Goal: Transaction & Acquisition: Purchase product/service

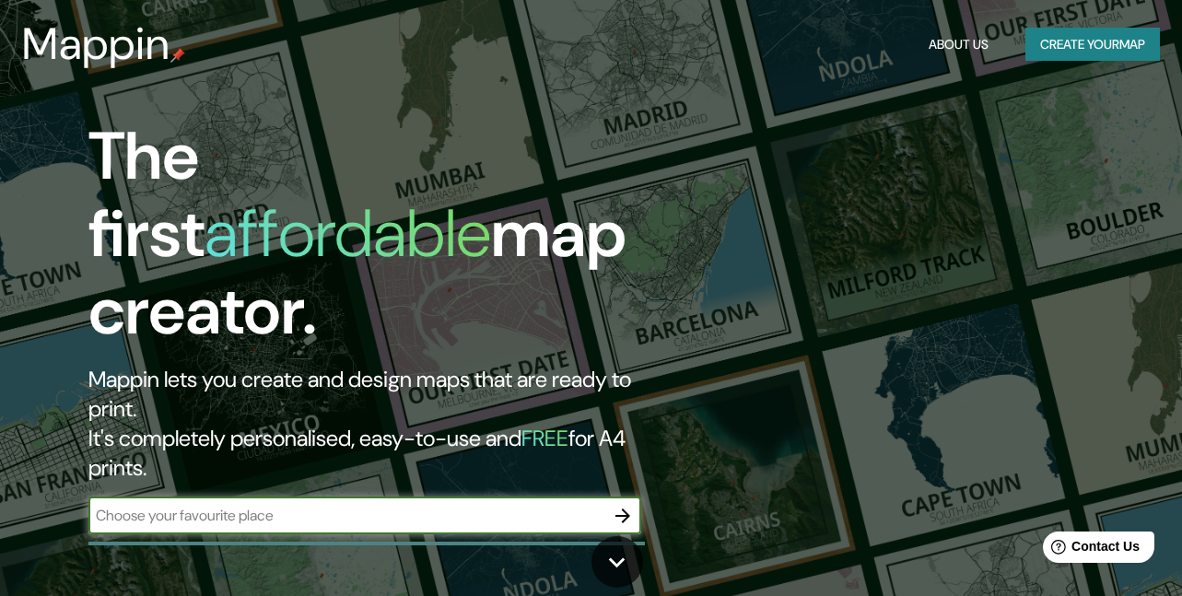
click at [323, 505] on input "text" at bounding box center [346, 515] width 516 height 21
type input "[DATE][GEOGRAPHIC_DATA][PERSON_NAME]"
click at [629, 509] on icon "button" at bounding box center [623, 516] width 15 height 15
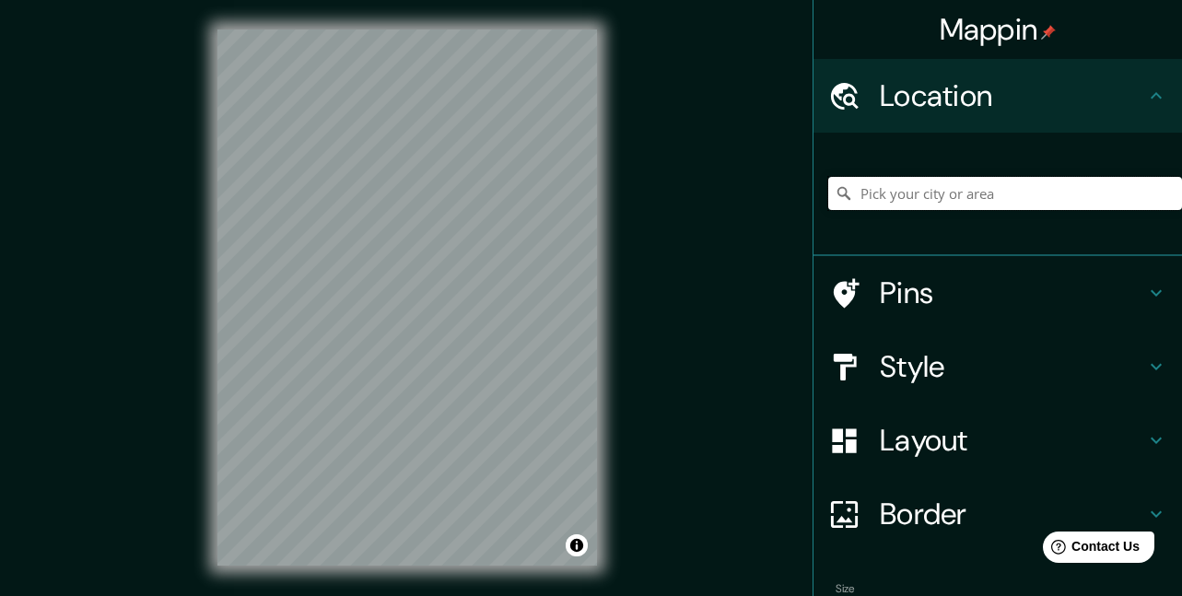
click at [924, 189] on input "Pick your city or area" at bounding box center [1005, 193] width 354 height 33
click at [932, 196] on input "Pick your city or area" at bounding box center [1005, 193] width 354 height 33
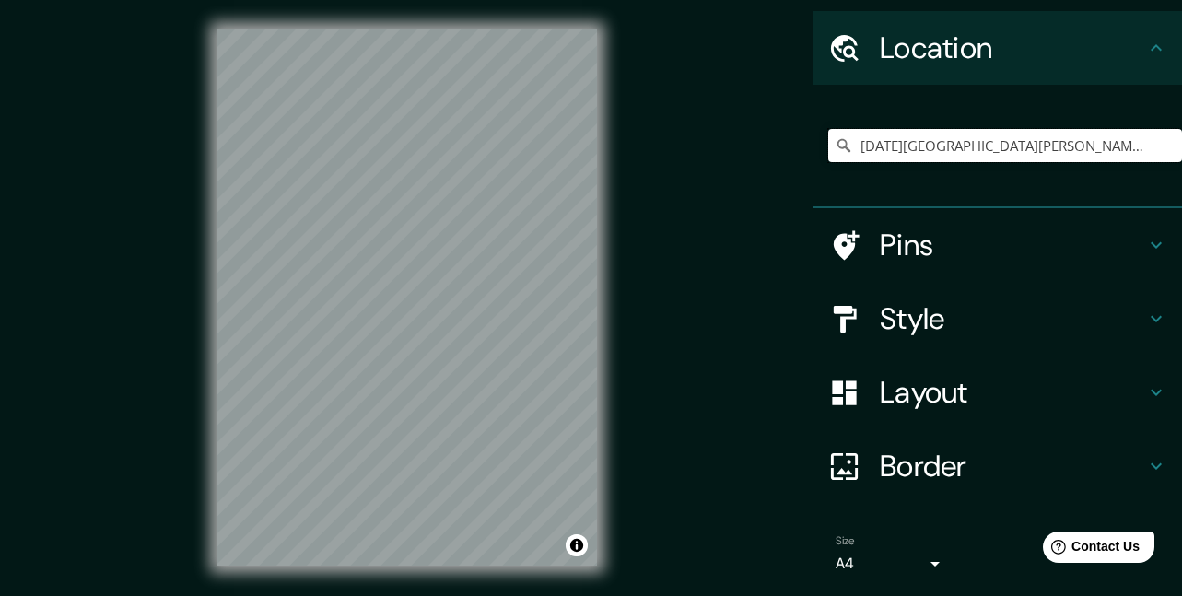
scroll to position [92, 0]
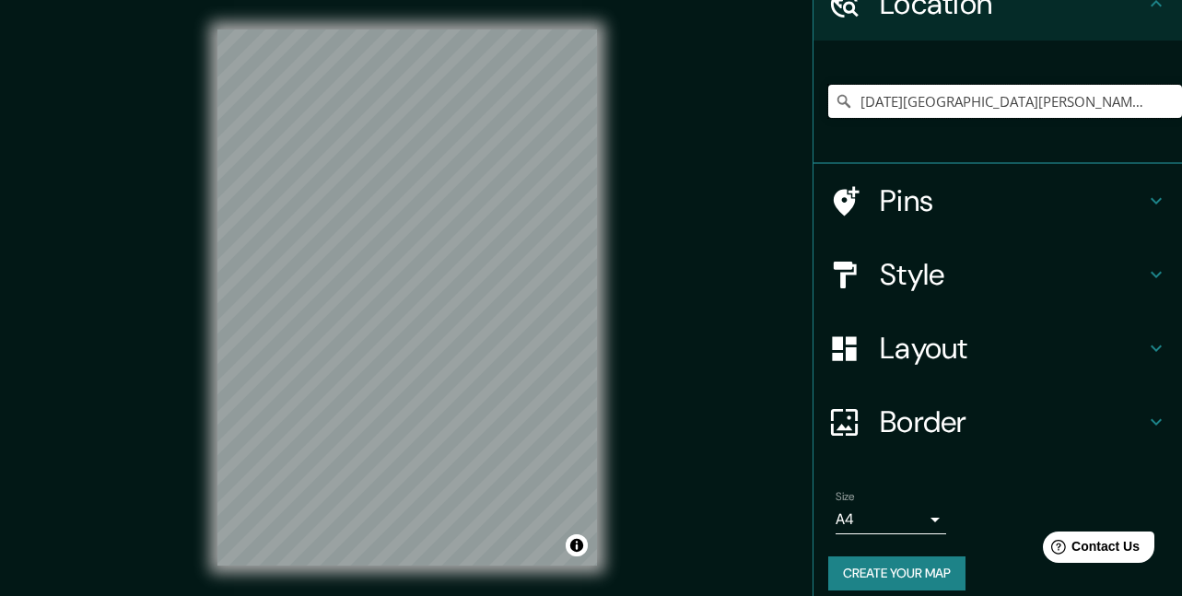
type input "[DATE][GEOGRAPHIC_DATA][PERSON_NAME], [GEOGRAPHIC_DATA], [GEOGRAPHIC_DATA]"
click at [1127, 343] on h4 "Layout" at bounding box center [1012, 348] width 265 height 37
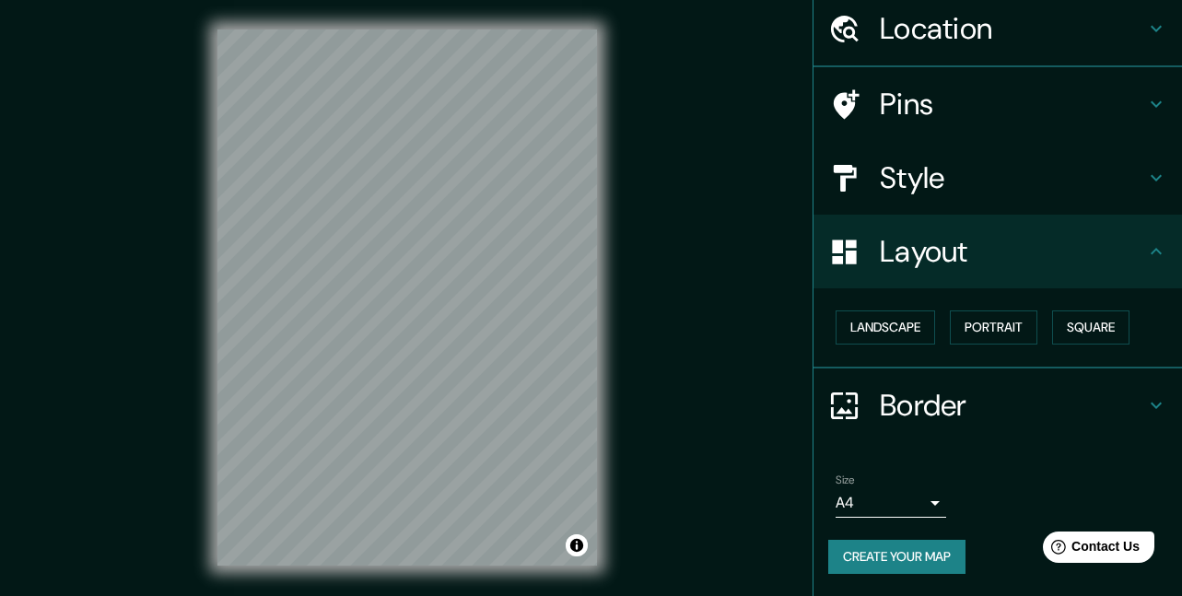
scroll to position [66, 0]
click at [1072, 333] on button "Square" at bounding box center [1090, 328] width 77 height 34
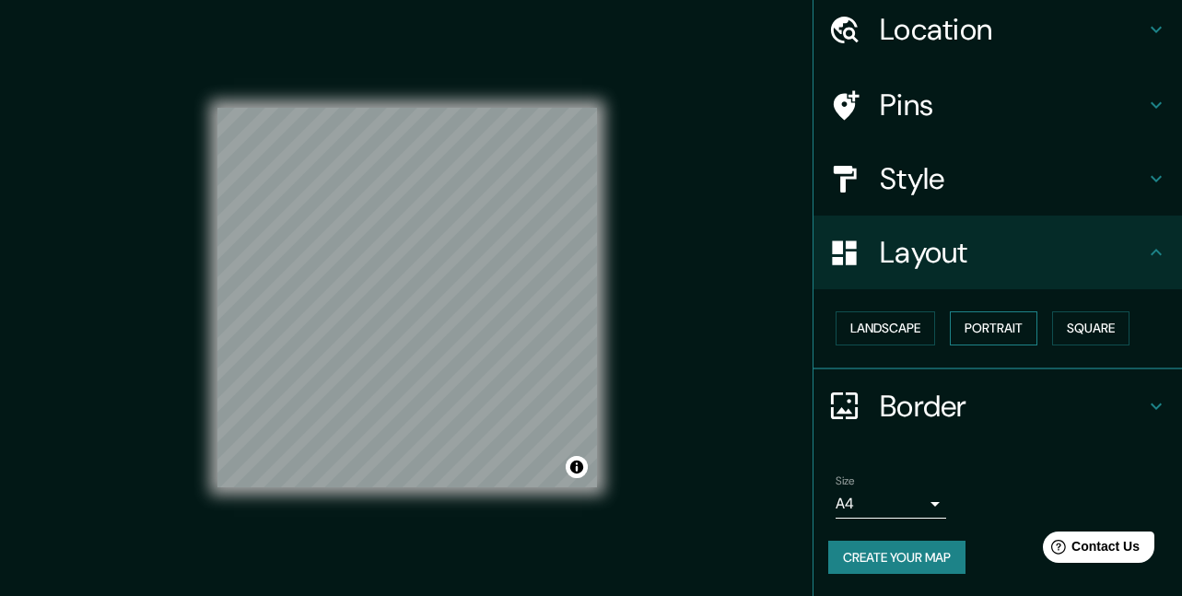
click at [989, 334] on button "Portrait" at bounding box center [994, 328] width 88 height 34
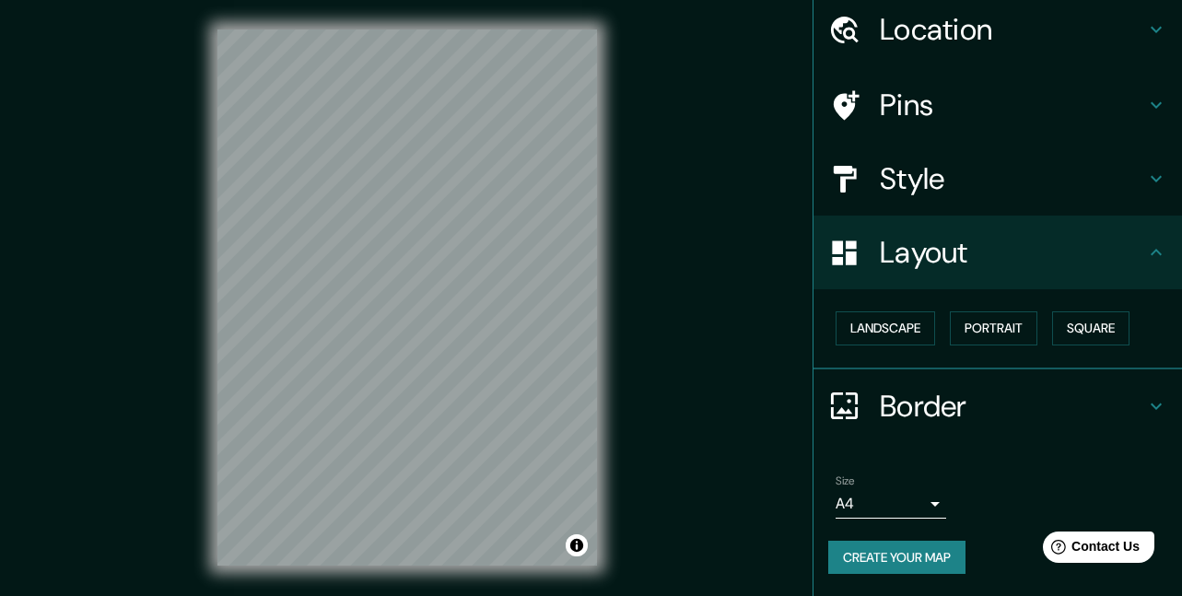
click at [1145, 180] on icon at bounding box center [1156, 179] width 22 height 22
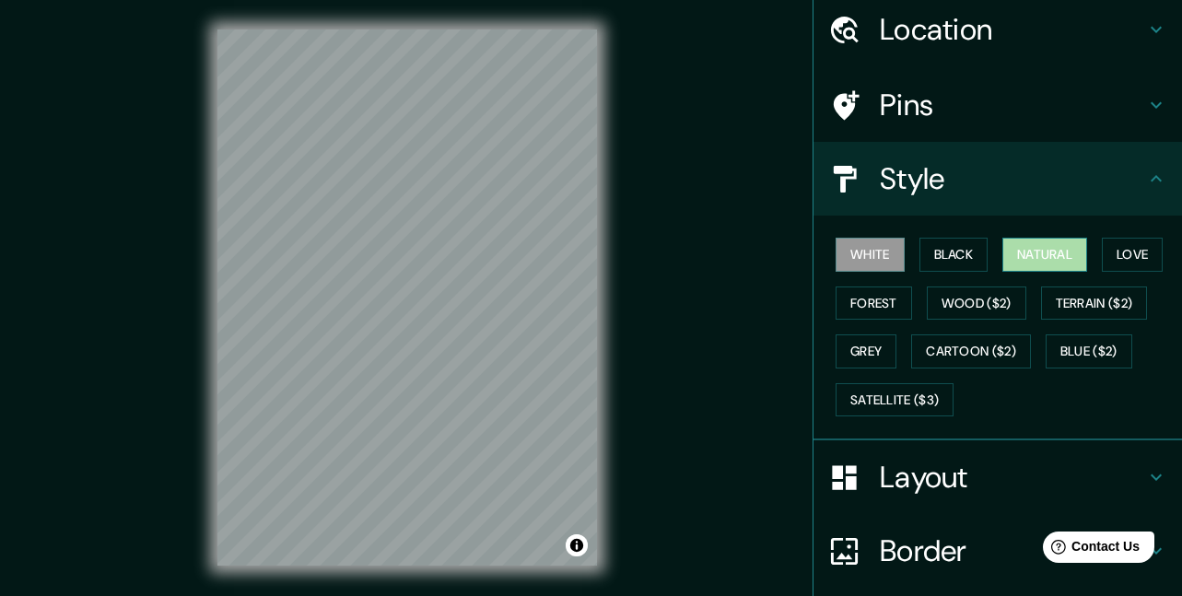
click at [1042, 260] on button "Natural" at bounding box center [1045, 255] width 85 height 34
click at [1042, 261] on button "Natural" at bounding box center [1045, 255] width 85 height 34
click at [848, 261] on button "White" at bounding box center [870, 255] width 69 height 34
click at [945, 254] on button "Black" at bounding box center [954, 255] width 69 height 34
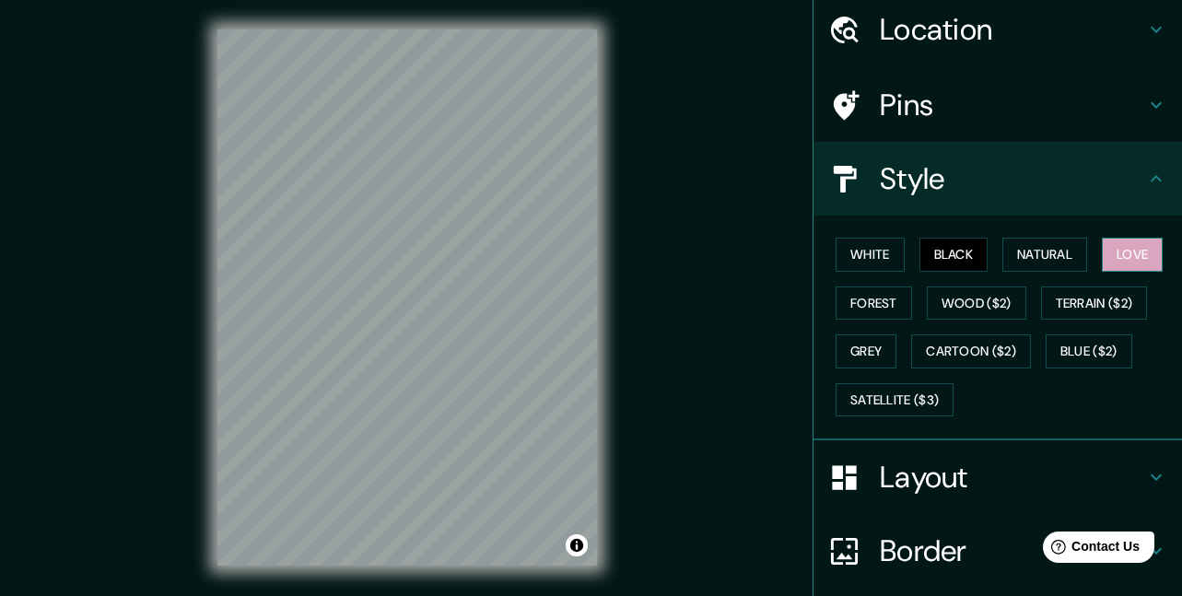
click at [1131, 256] on button "Love" at bounding box center [1132, 255] width 61 height 34
click at [875, 309] on button "Forest" at bounding box center [874, 304] width 76 height 34
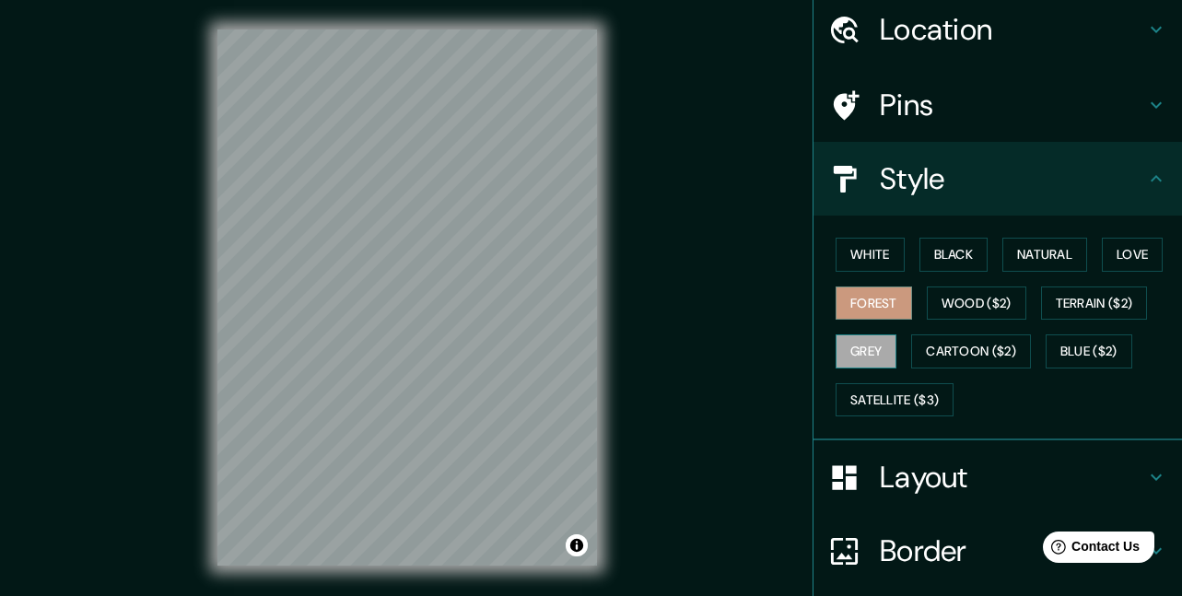
click at [866, 356] on button "Grey" at bounding box center [866, 352] width 61 height 34
click at [1018, 252] on button "Natural" at bounding box center [1045, 255] width 85 height 34
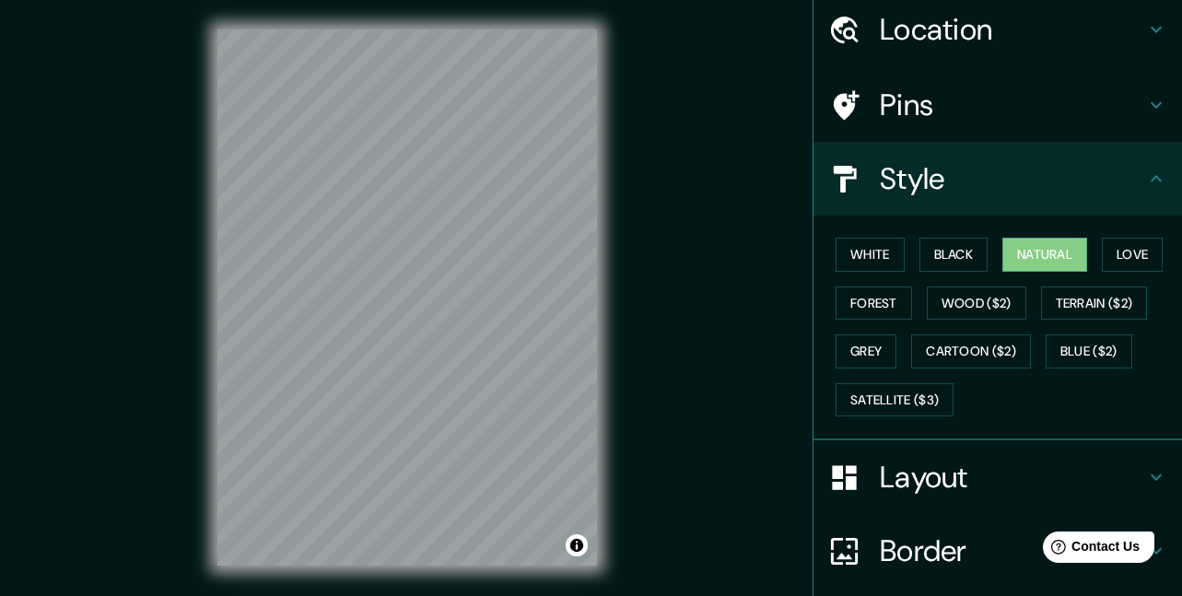
click at [1151, 106] on icon at bounding box center [1156, 105] width 11 height 6
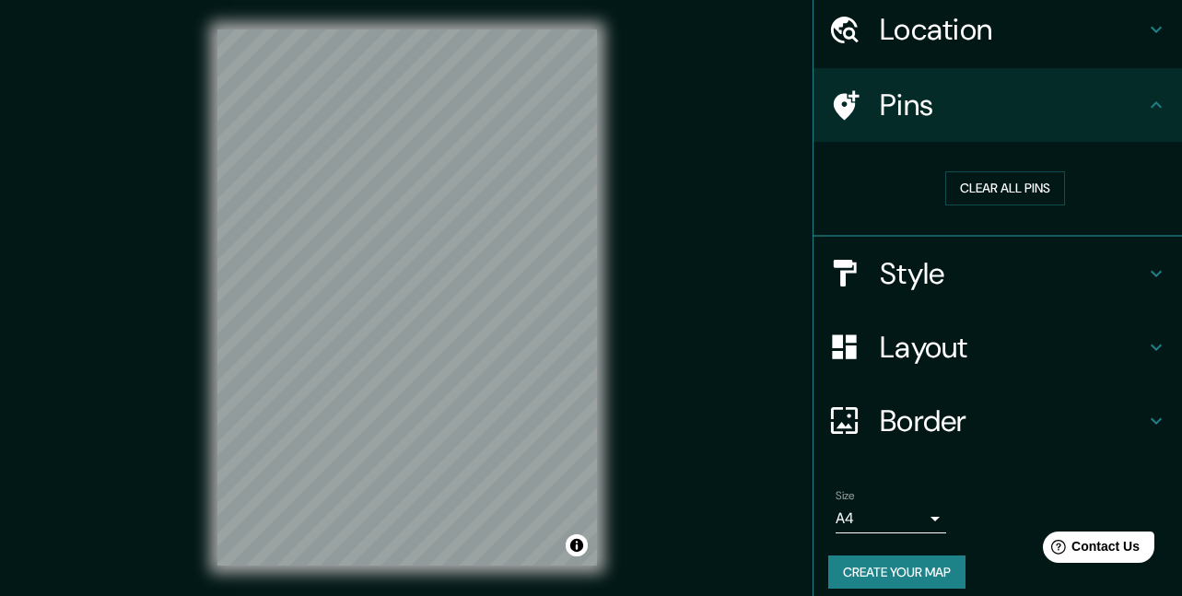
click at [1145, 106] on icon at bounding box center [1156, 105] width 22 height 22
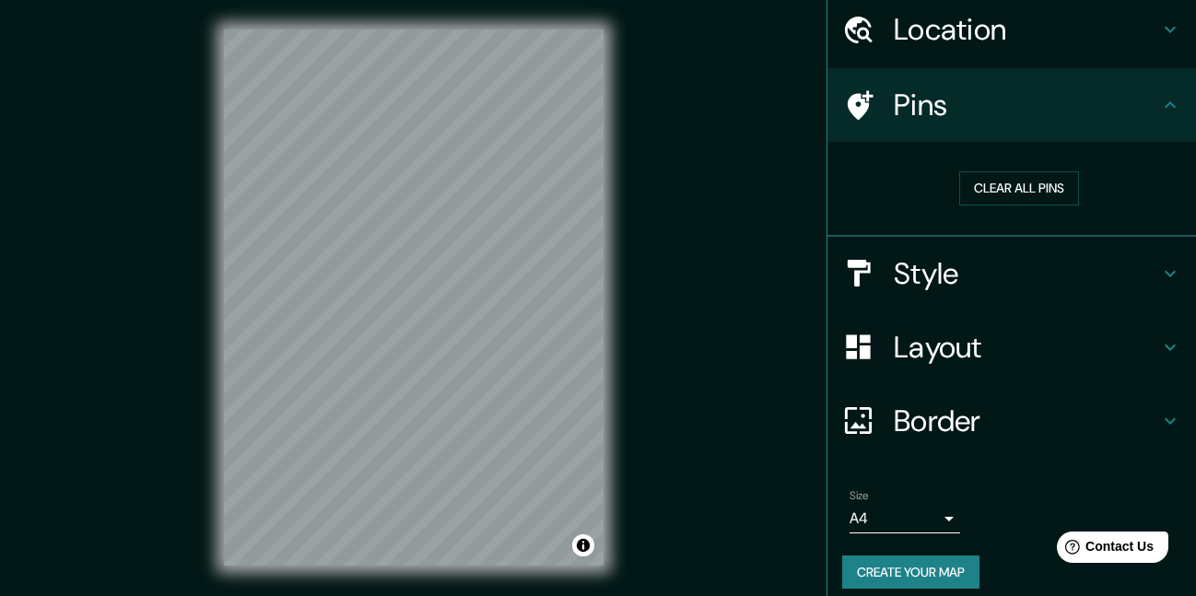
click at [909, 523] on body "Mappin Location [DATE][GEOGRAPHIC_DATA][PERSON_NAME], [GEOGRAPHIC_DATA], [GEOGR…" at bounding box center [598, 298] width 1196 height 596
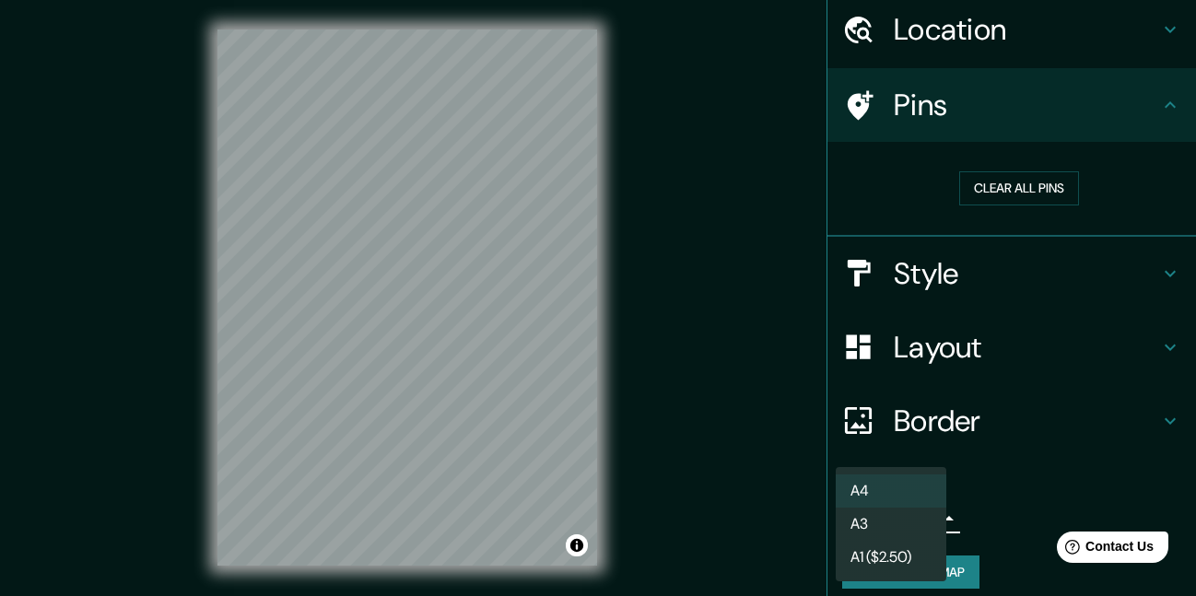
click at [879, 519] on li "A3" at bounding box center [891, 524] width 111 height 33
type input "a4"
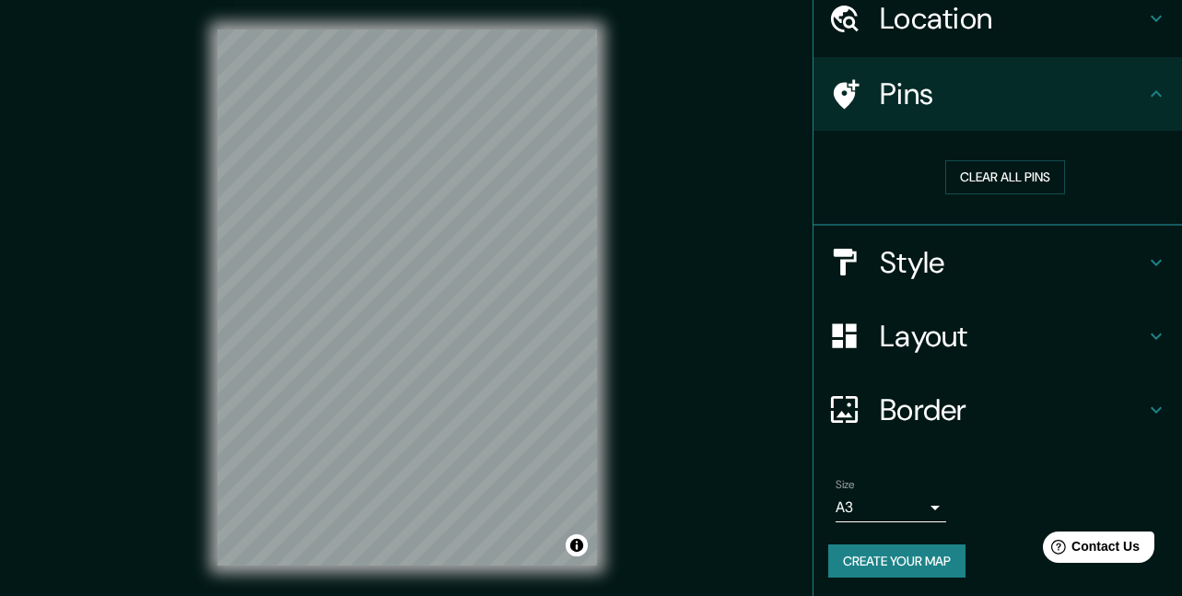
scroll to position [81, 0]
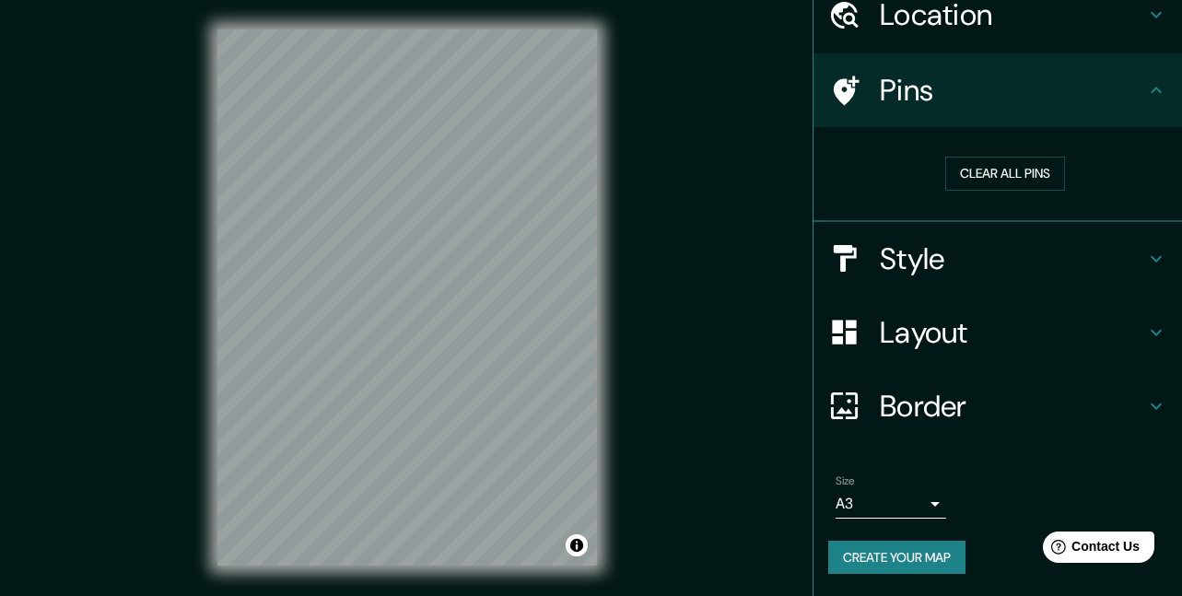
click at [1145, 335] on icon at bounding box center [1156, 333] width 22 height 22
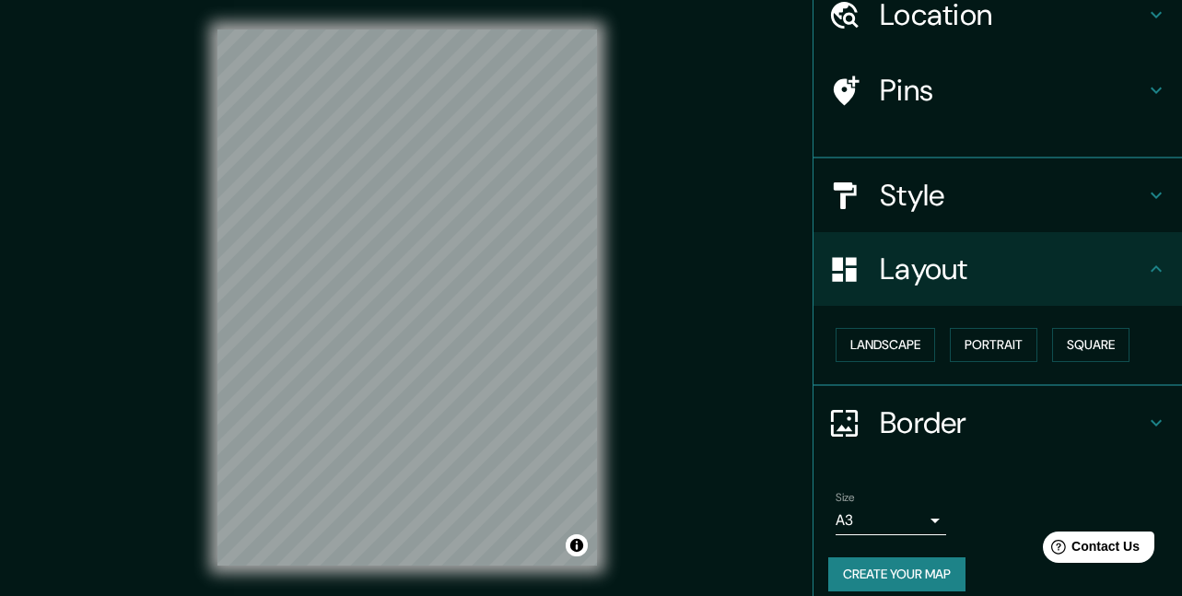
scroll to position [66, 0]
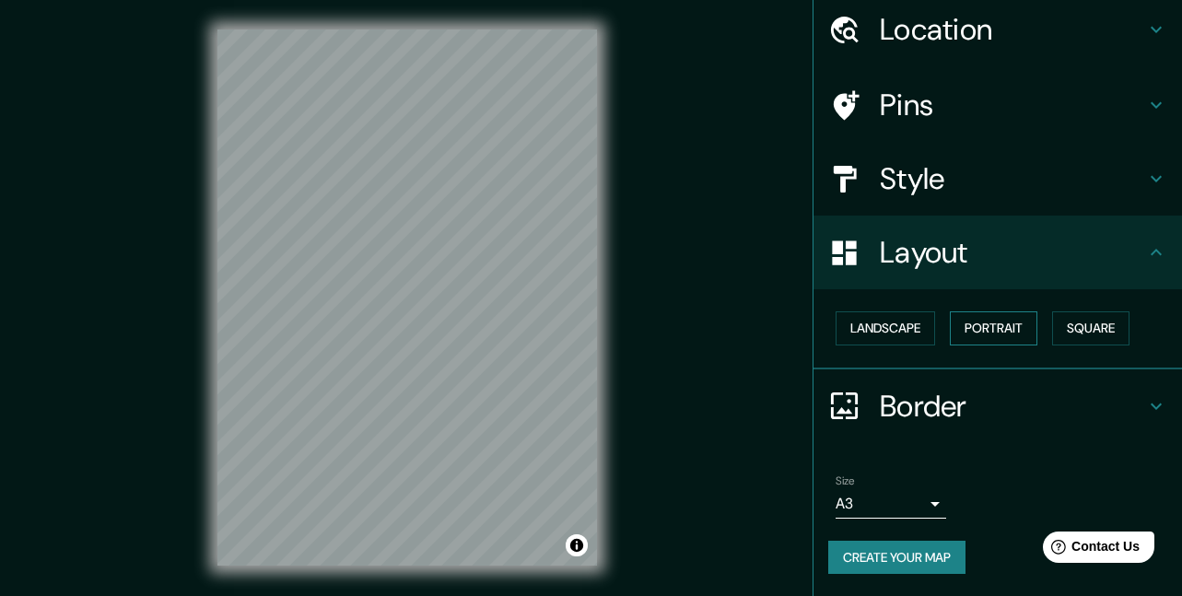
click at [997, 329] on button "Portrait" at bounding box center [994, 328] width 88 height 34
click at [887, 326] on button "Landscape" at bounding box center [886, 328] width 100 height 34
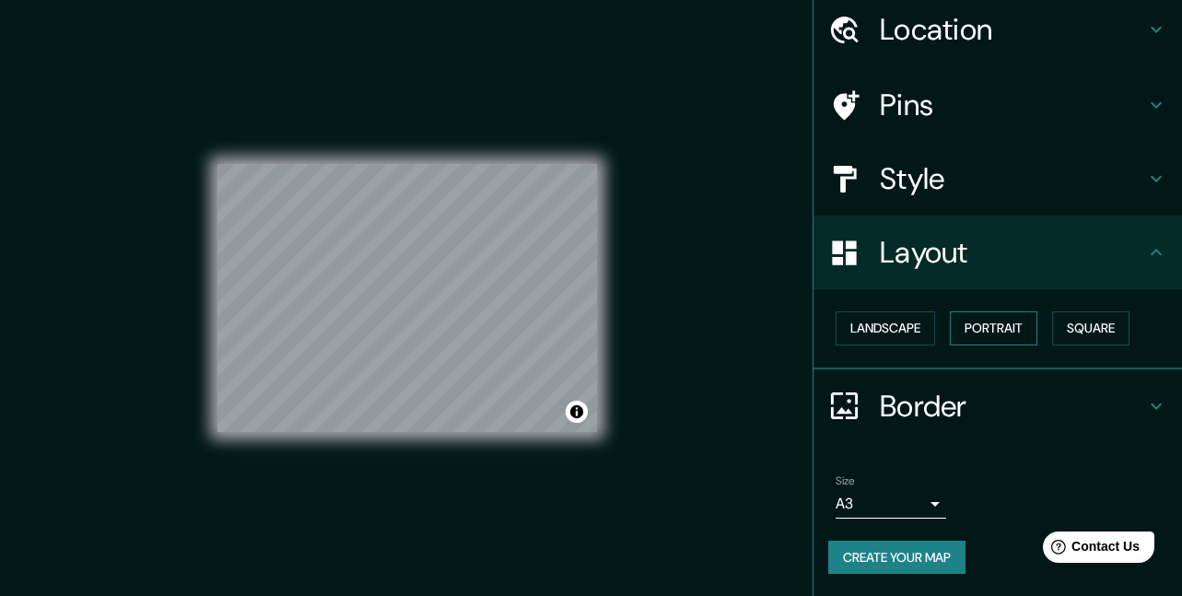
click at [995, 333] on button "Portrait" at bounding box center [994, 328] width 88 height 34
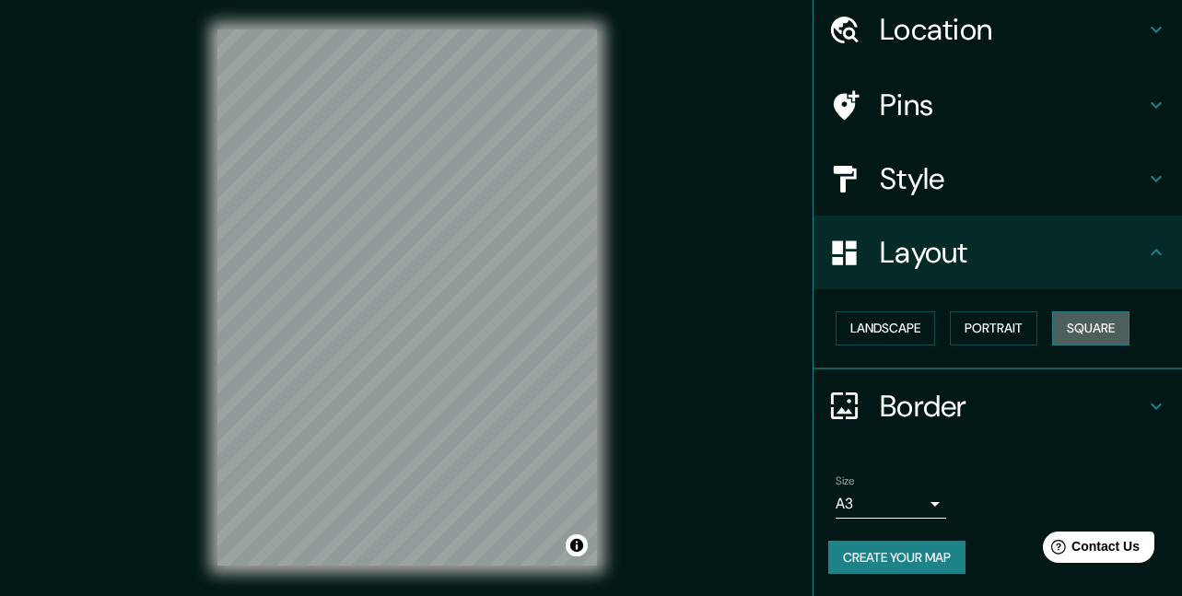
click at [1086, 332] on button "Square" at bounding box center [1090, 328] width 77 height 34
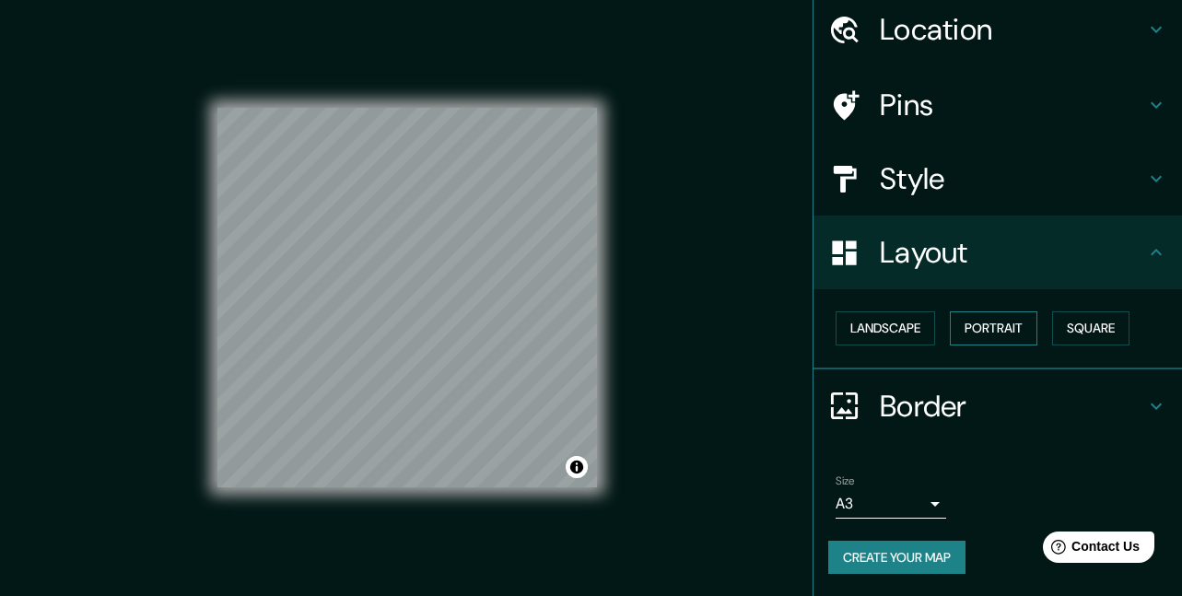
click at [1010, 332] on button "Portrait" at bounding box center [994, 328] width 88 height 34
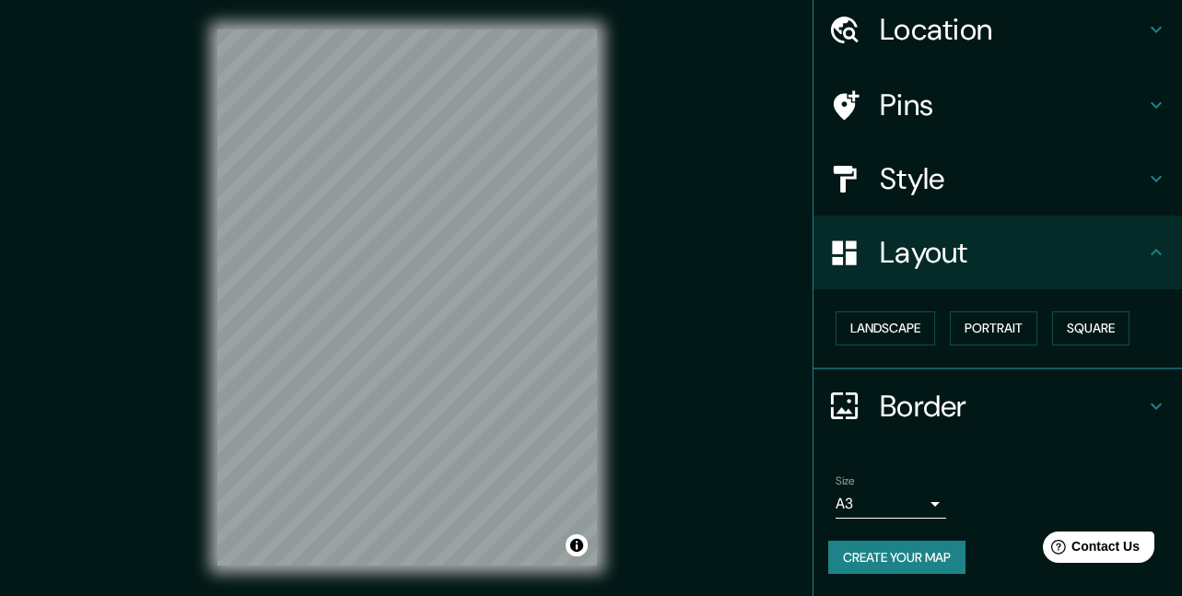
click at [1151, 250] on icon at bounding box center [1156, 252] width 22 height 22
click at [880, 260] on h4 "Layout" at bounding box center [1012, 252] width 265 height 37
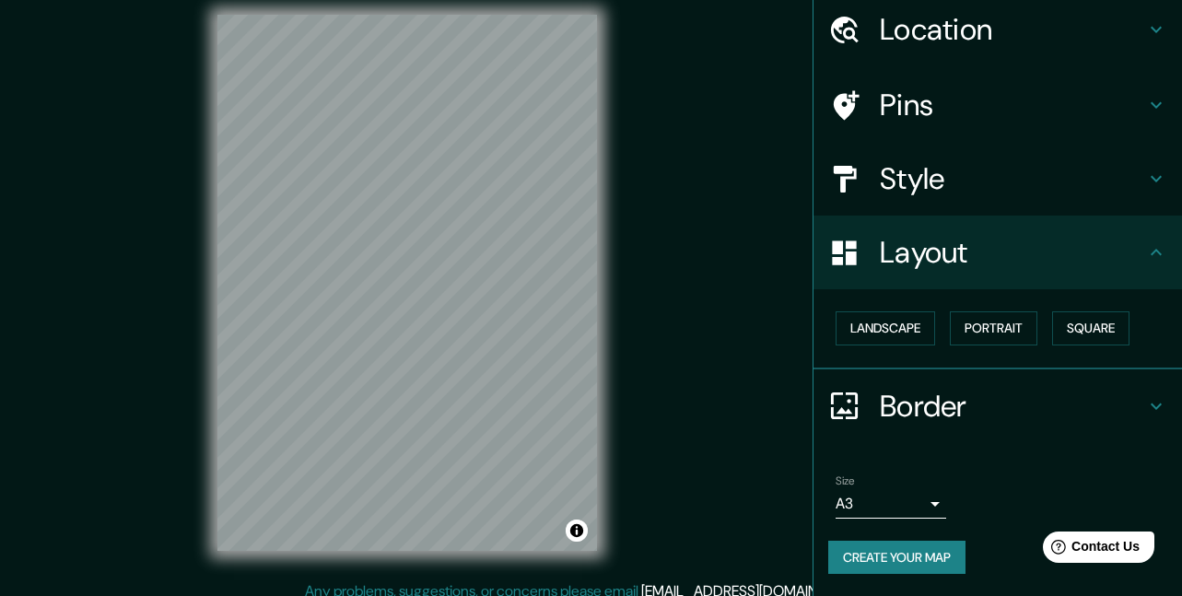
scroll to position [29, 0]
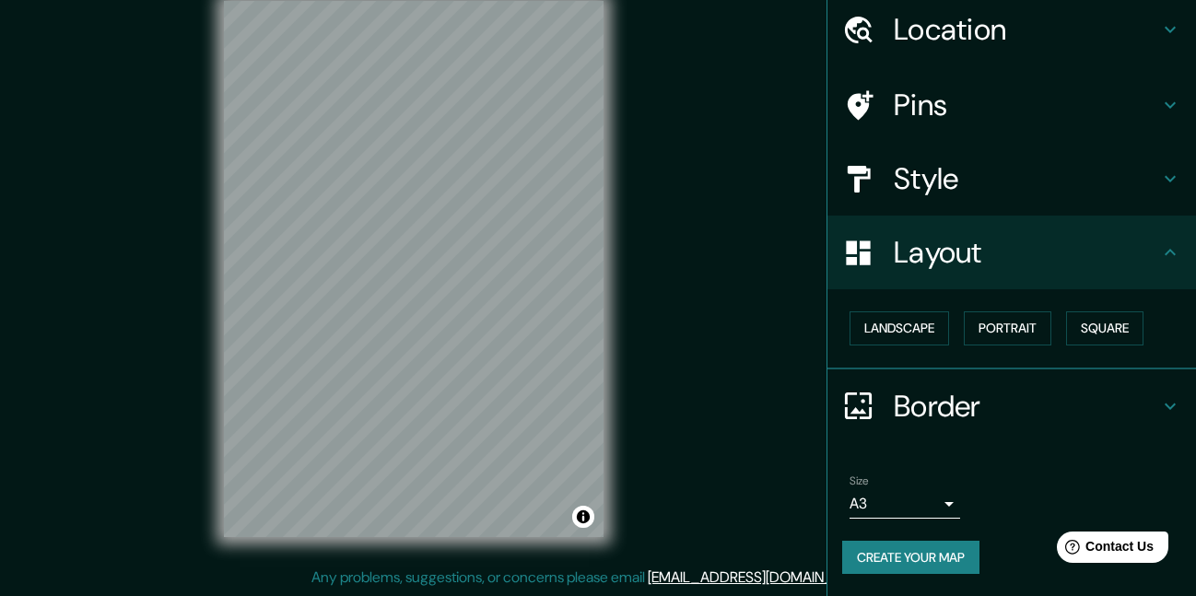
click at [904, 502] on body "Mappin Location [DATE][GEOGRAPHIC_DATA][PERSON_NAME], [GEOGRAPHIC_DATA], [GEOGR…" at bounding box center [598, 269] width 1196 height 596
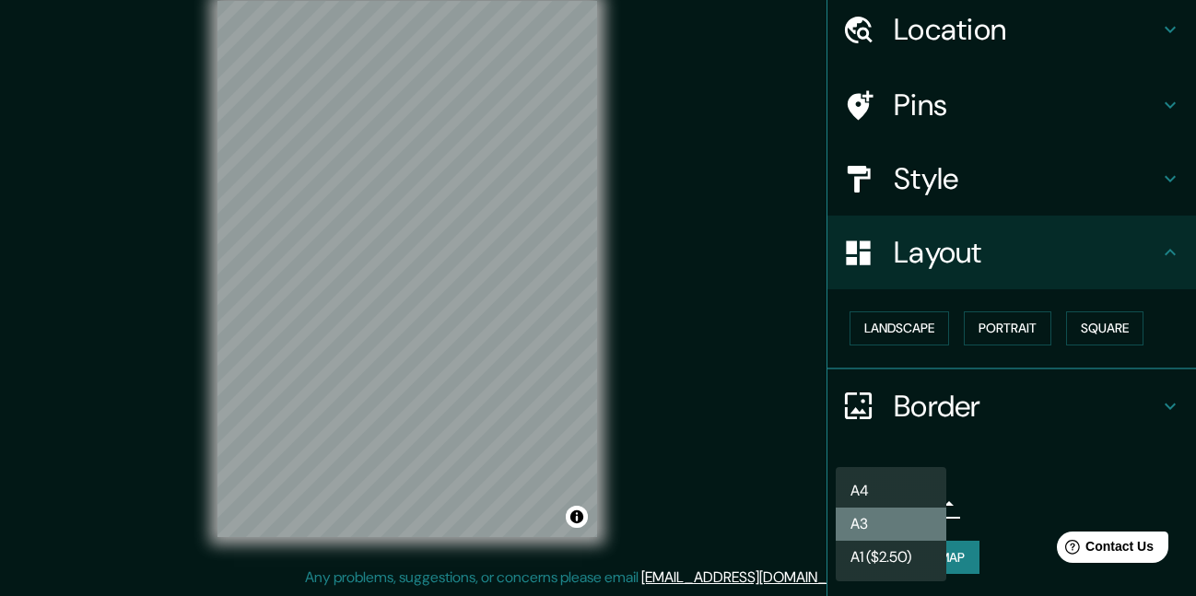
click at [875, 525] on li "A3" at bounding box center [891, 524] width 111 height 33
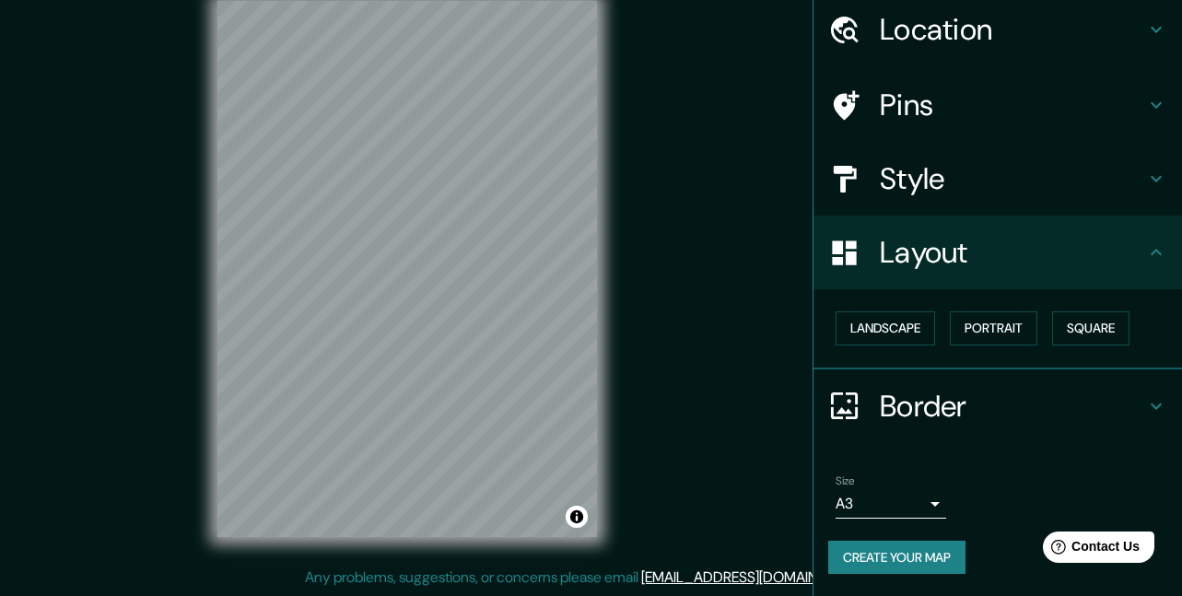
click at [879, 564] on button "Create your map" at bounding box center [896, 558] width 137 height 34
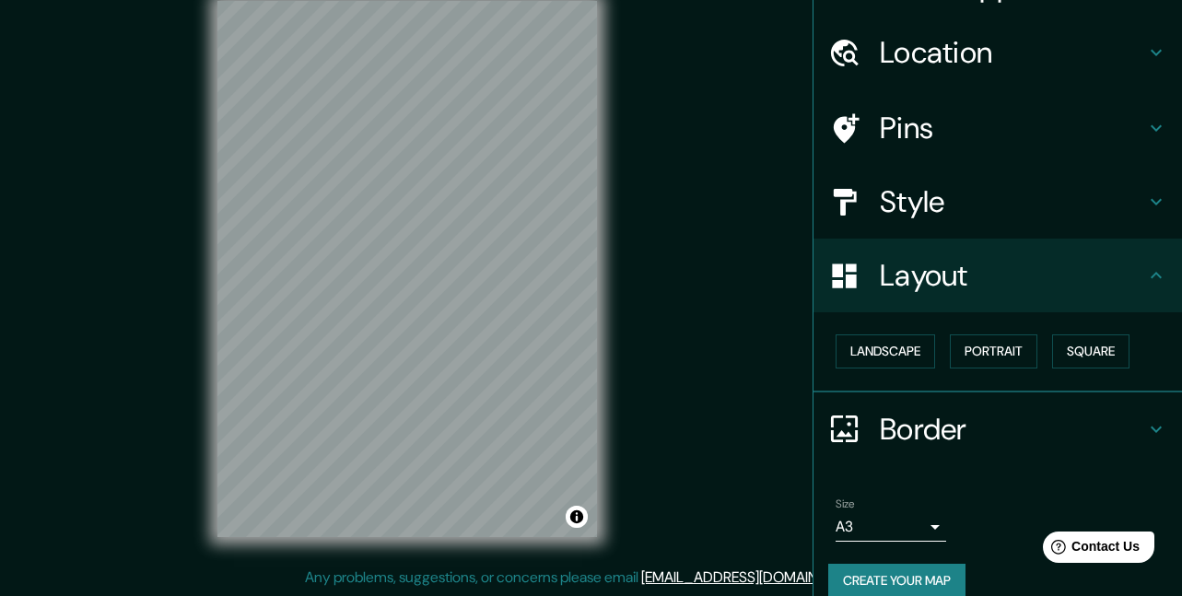
scroll to position [66, 0]
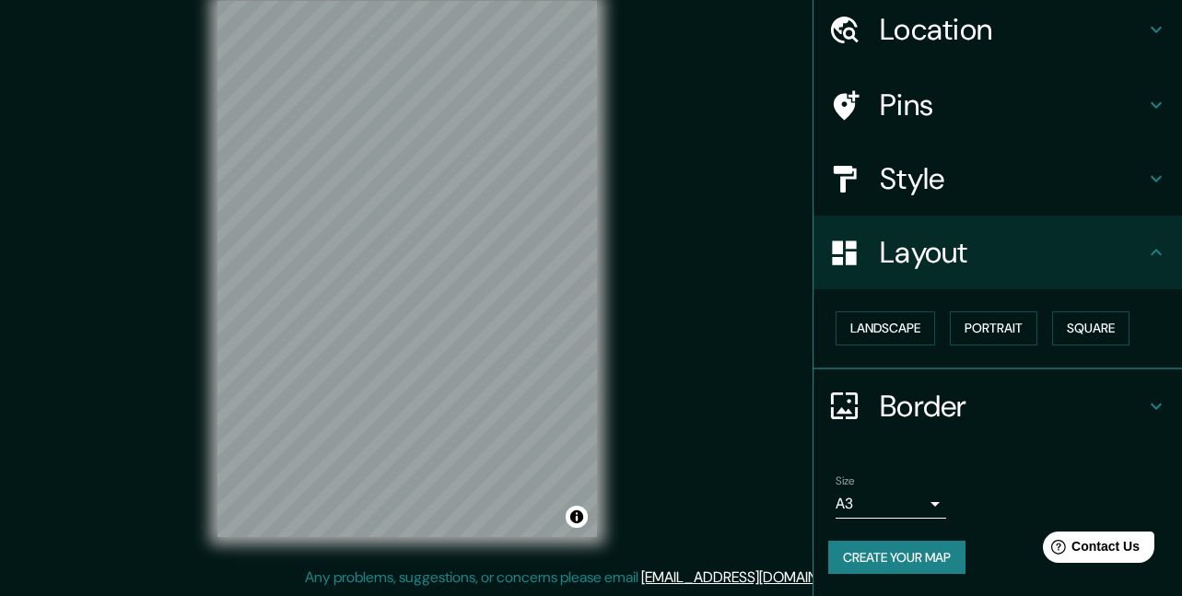
click at [899, 553] on button "Create your map" at bounding box center [896, 558] width 137 height 34
